Goal: Information Seeking & Learning: Learn about a topic

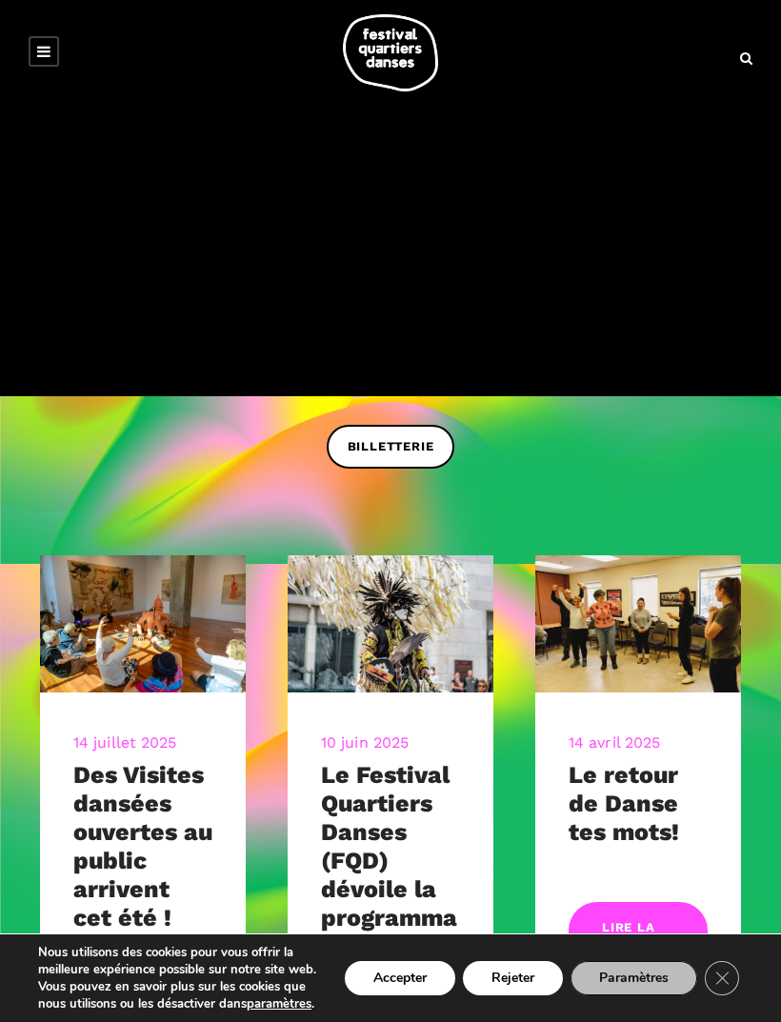
scroll to position [146, 0]
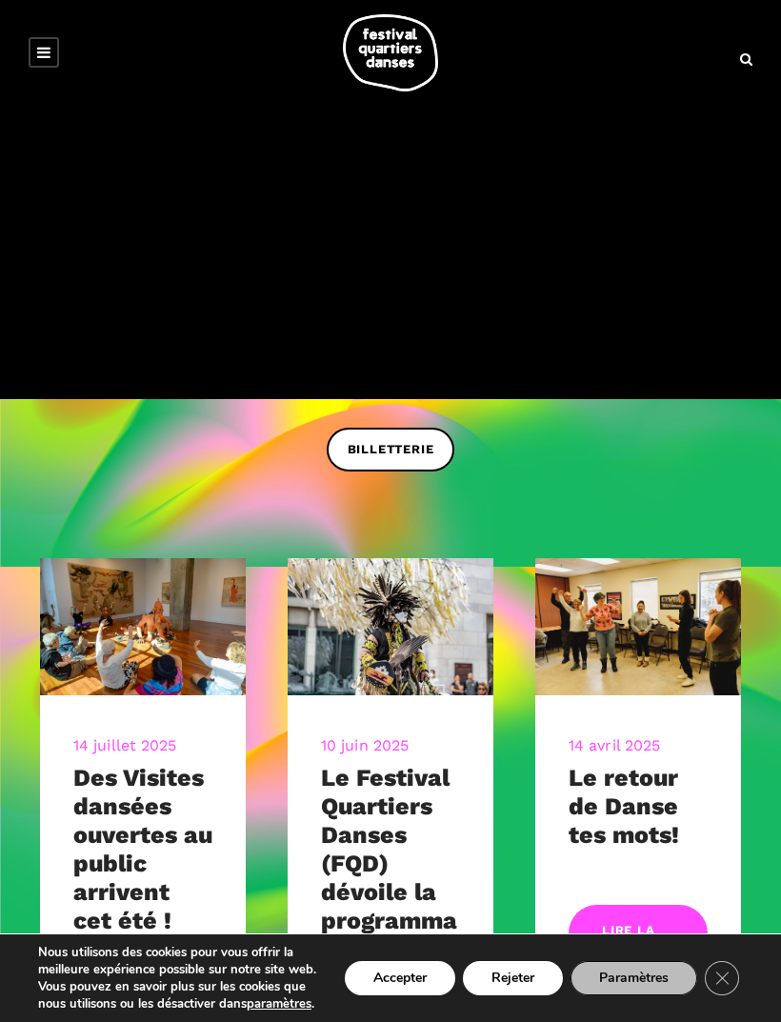
click at [396, 995] on button "Accepter" at bounding box center [400, 978] width 110 height 34
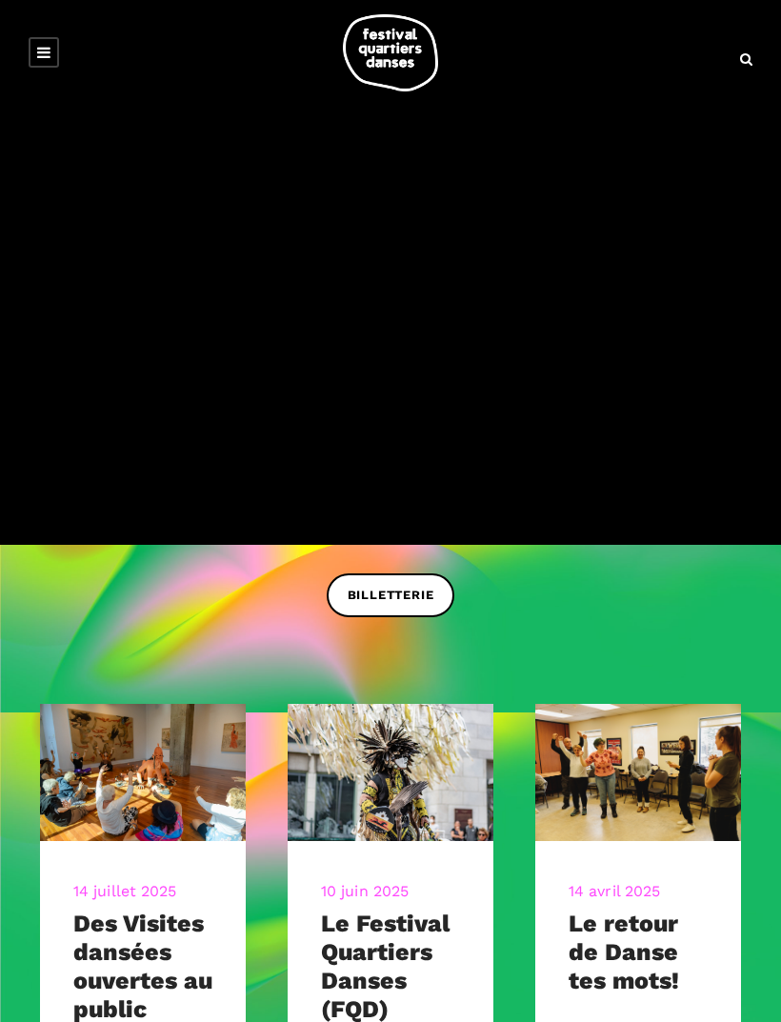
click at [46, 56] on icon at bounding box center [43, 52] width 13 height 15
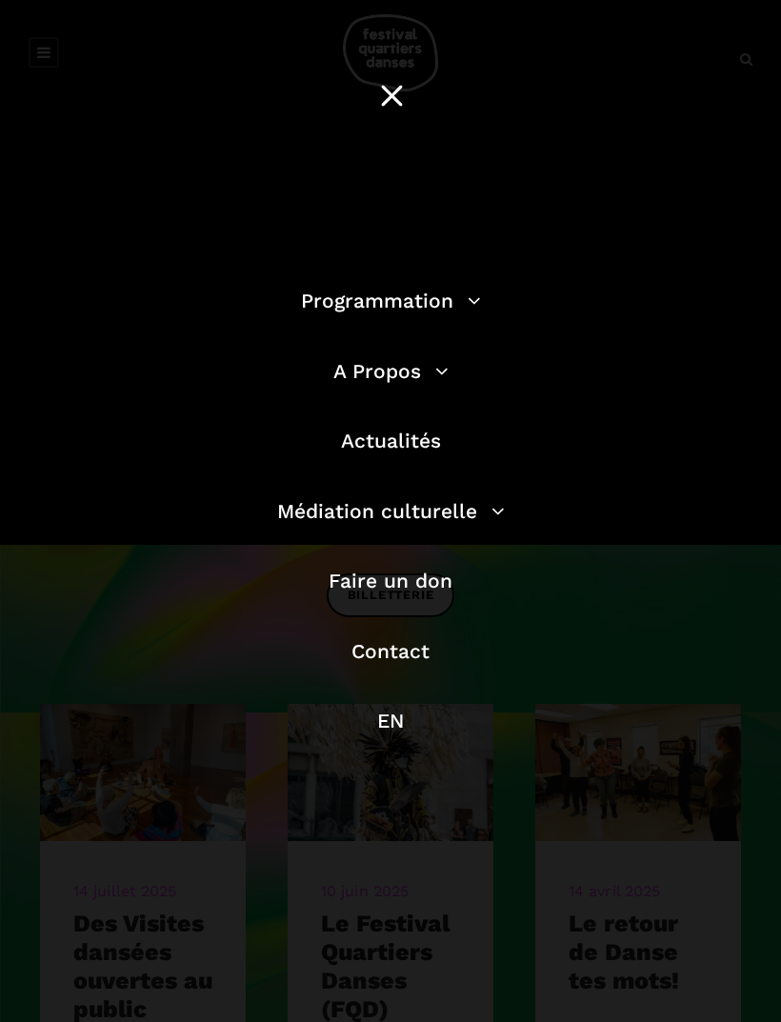
click at [410, 301] on link "Programmation" at bounding box center [391, 300] width 180 height 24
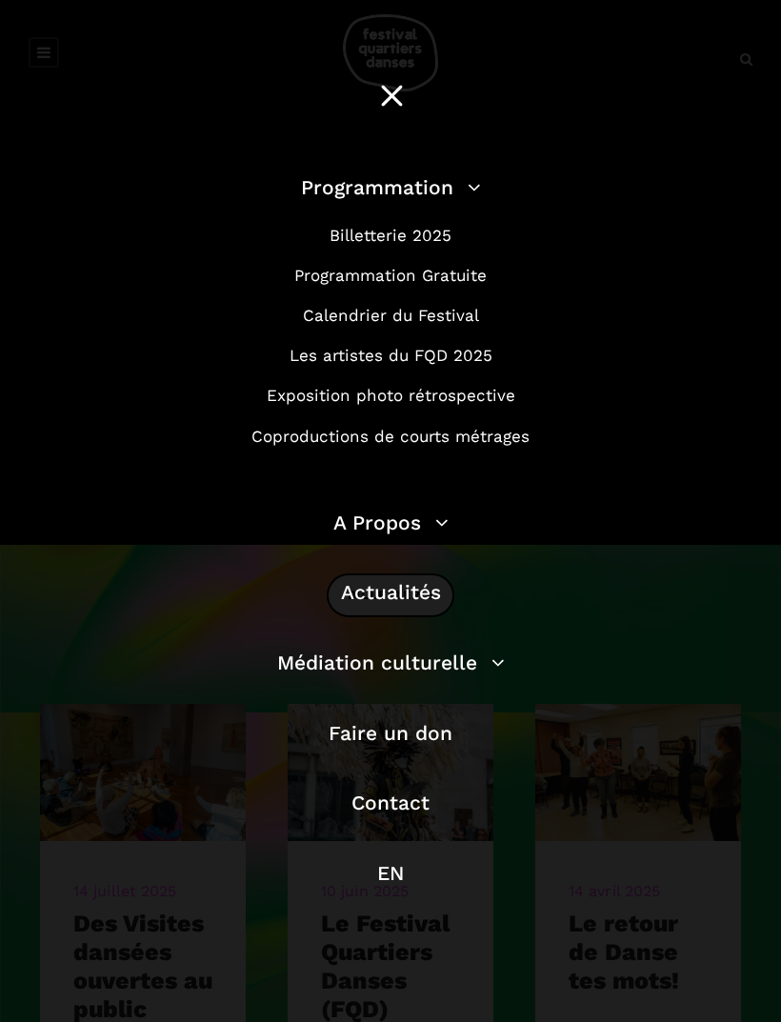
click at [430, 277] on link "Programmation Gratuite" at bounding box center [390, 275] width 192 height 19
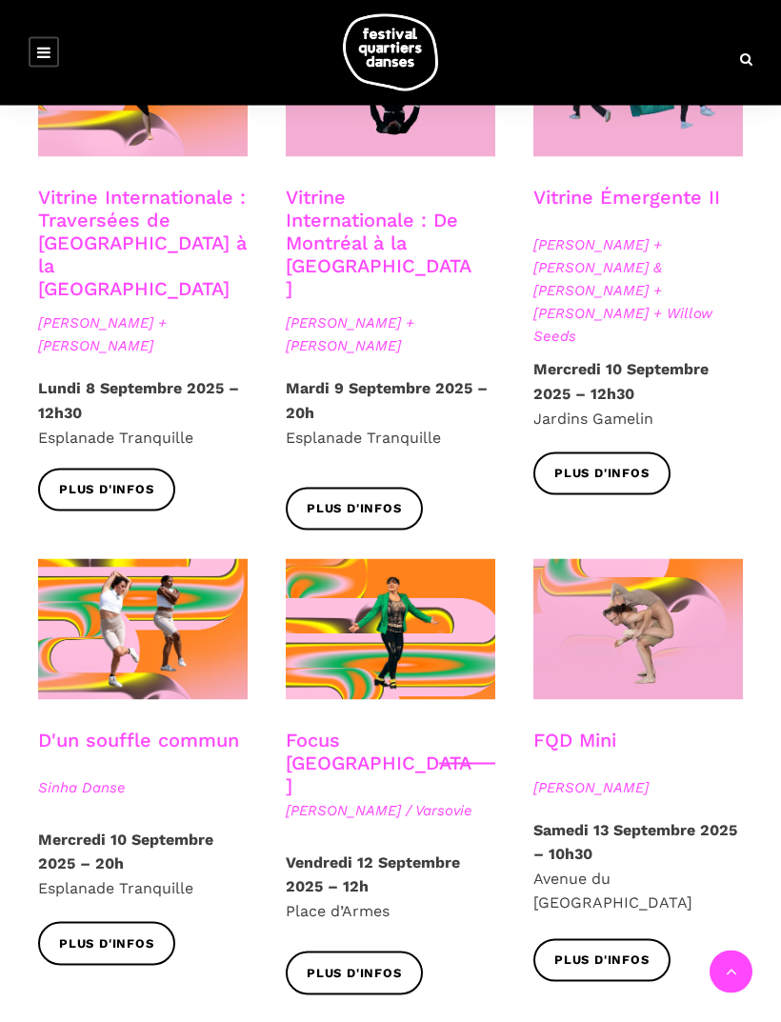
scroll to position [1624, 0]
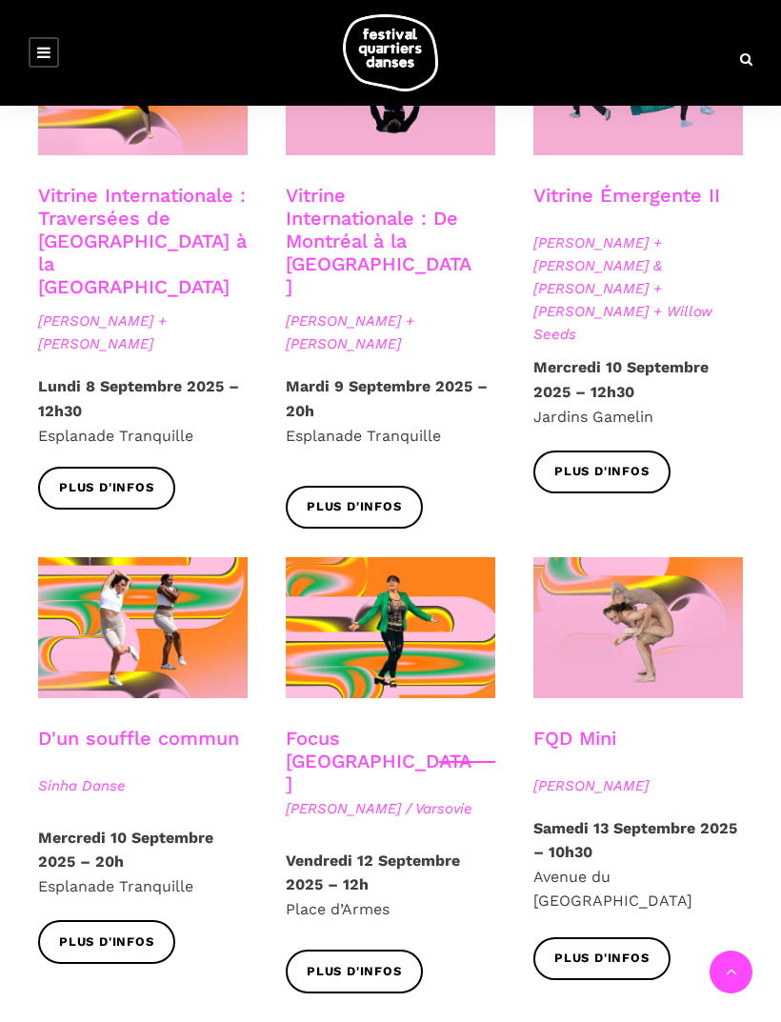
click at [611, 948] on span "Plus d'infos" at bounding box center [601, 958] width 95 height 20
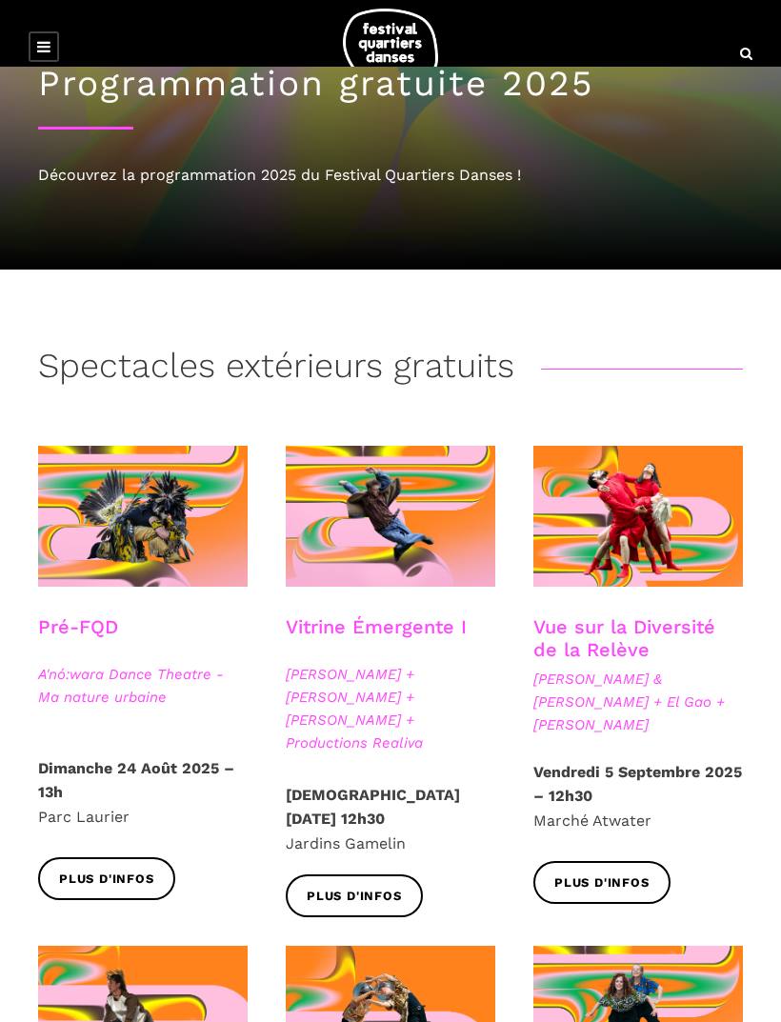
scroll to position [0, 0]
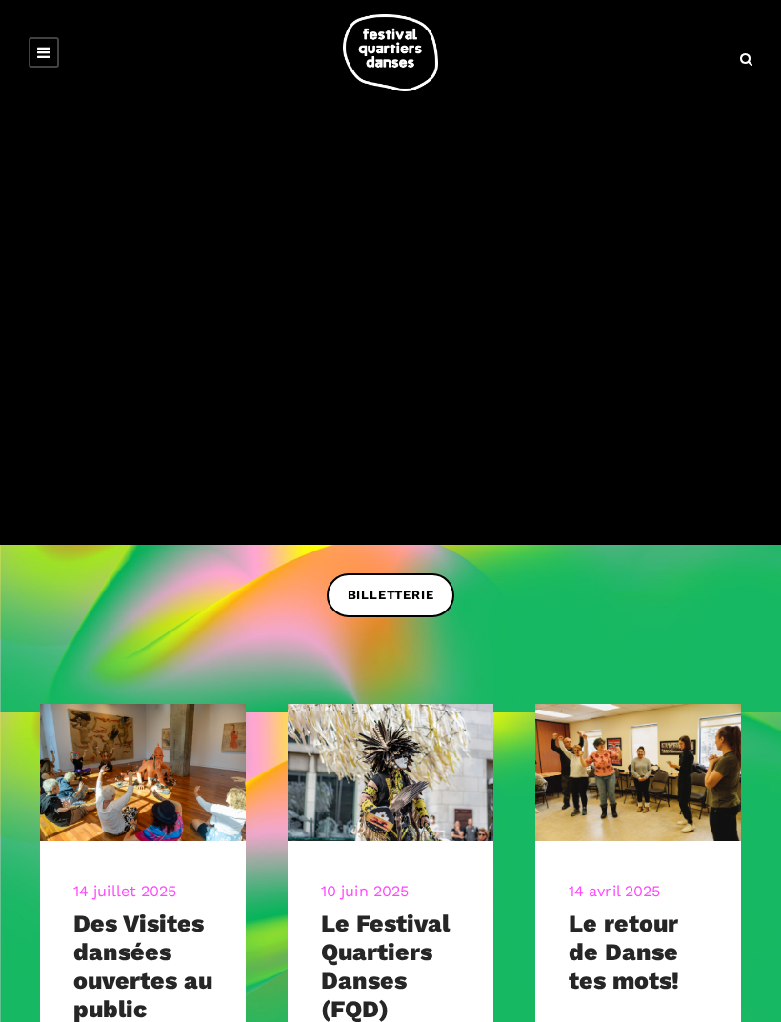
click at [54, 54] on link at bounding box center [44, 52] width 30 height 30
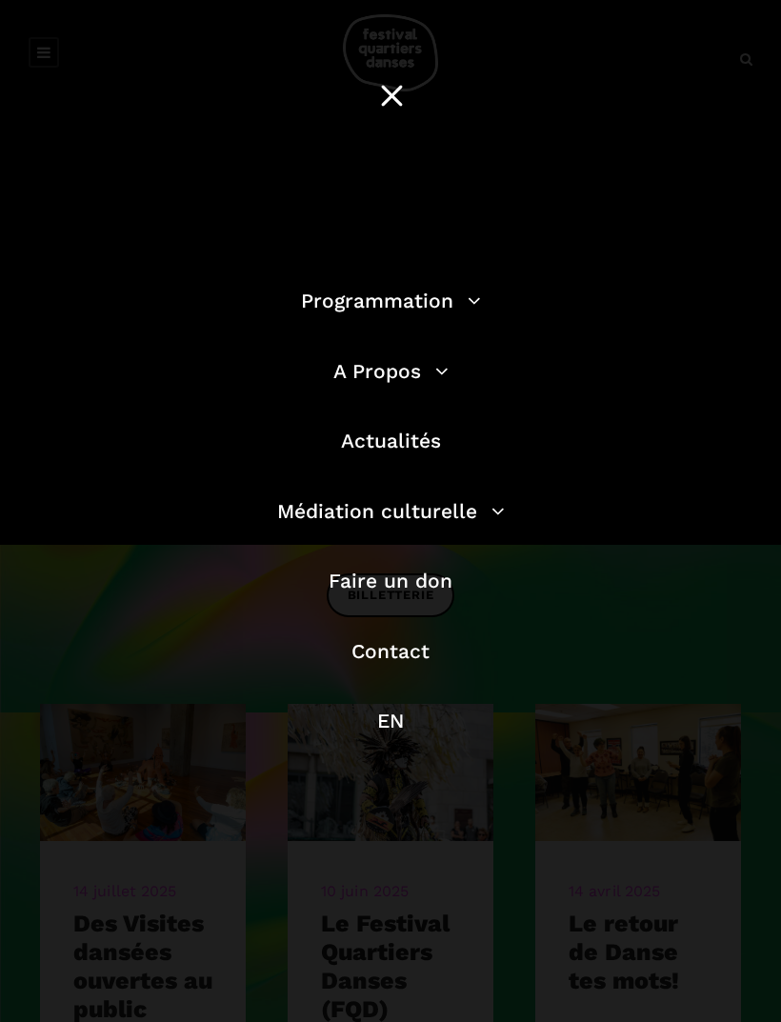
click at [407, 308] on link "Programmation" at bounding box center [391, 300] width 180 height 24
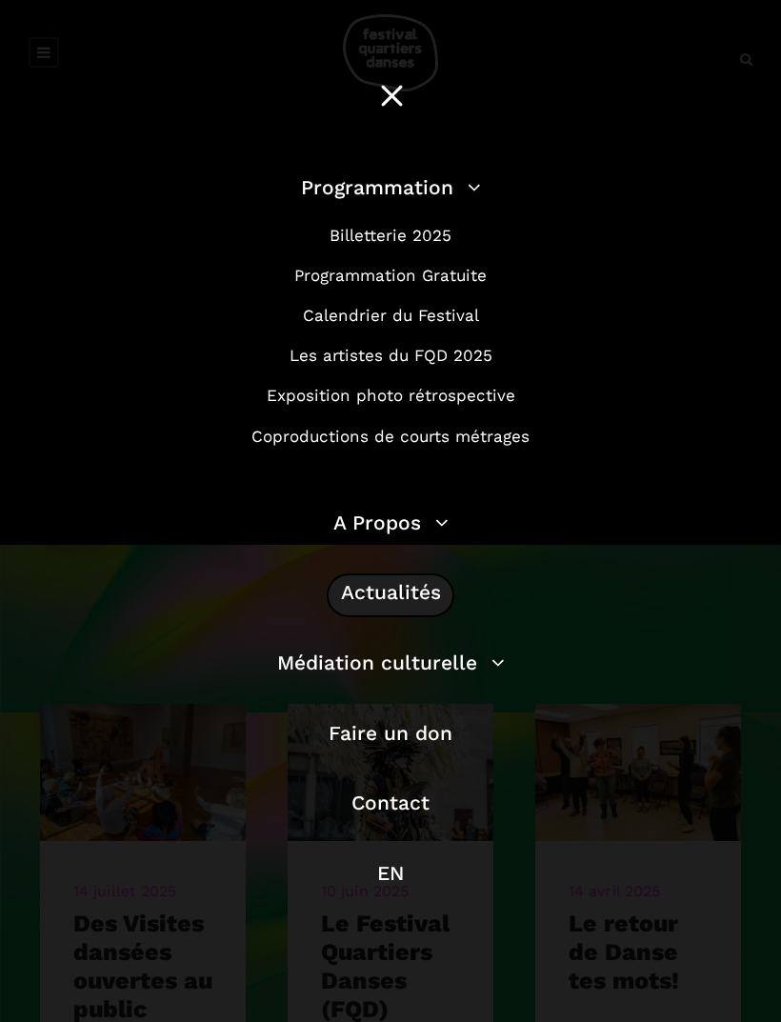
click at [417, 236] on link "Billetterie 2025" at bounding box center [390, 235] width 122 height 19
